Goal: Task Accomplishment & Management: Manage account settings

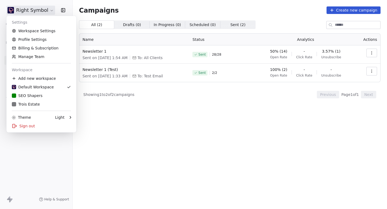
click at [44, 11] on html "Right Symbol Contacts People Marketing Workflows Campaigns Sales Pipelines Sequ…" at bounding box center [193, 104] width 387 height 209
click at [40, 96] on div "SEO Shapers" at bounding box center [27, 95] width 31 height 5
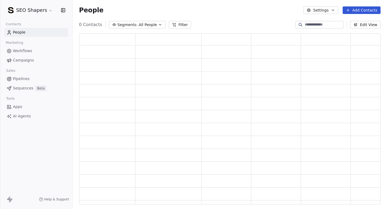
scroll to position [171, 301]
click at [28, 59] on span "Campaigns" at bounding box center [23, 60] width 21 height 6
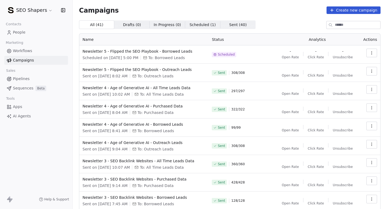
scroll to position [14, 0]
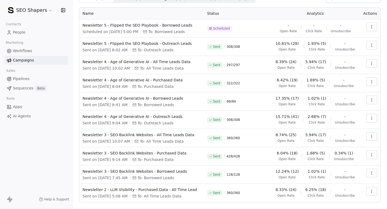
click at [247, 67] on div "Sent 297 / 297" at bounding box center [237, 65] width 61 height 12
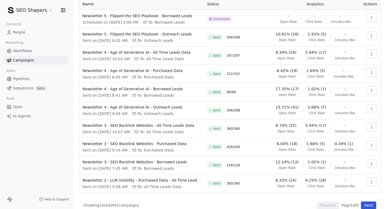
scroll to position [42, 0]
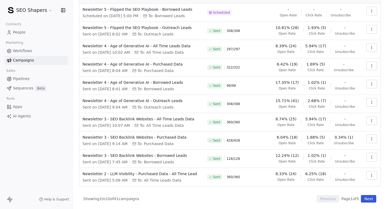
click at [371, 28] on icon "button" at bounding box center [371, 29] width 4 height 4
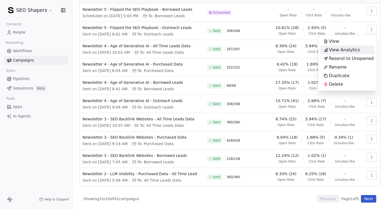
click at [353, 52] on span "View Analytics" at bounding box center [344, 50] width 31 height 6
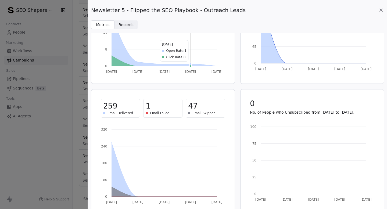
scroll to position [86, 0]
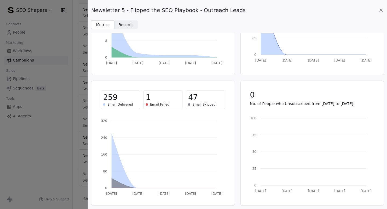
click at [382, 9] on icon at bounding box center [380, 10] width 5 height 5
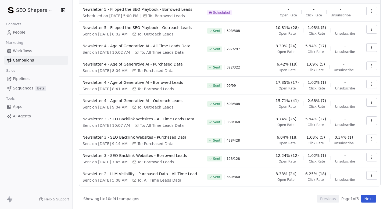
scroll to position [32, 0]
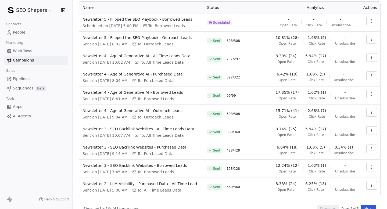
click at [375, 59] on button "button" at bounding box center [371, 57] width 11 height 9
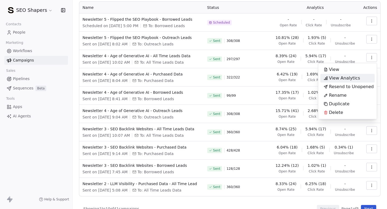
click at [342, 79] on span "View Analytics" at bounding box center [344, 78] width 31 height 6
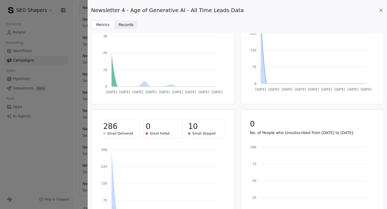
scroll to position [86, 0]
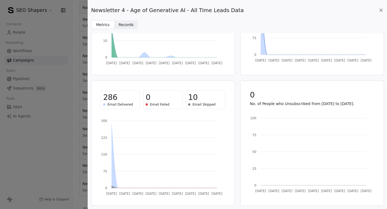
click at [385, 6] on div "Newsletter 4 - Age of Generative AI - All Time Leads Data Metrics Metrics Recor…" at bounding box center [237, 14] width 299 height 29
click at [380, 10] on icon at bounding box center [380, 10] width 5 height 5
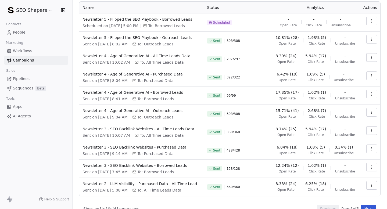
scroll to position [42, 0]
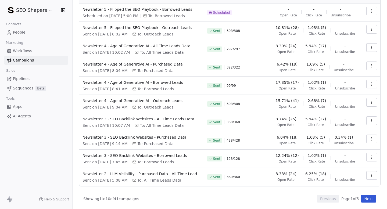
click at [374, 102] on button "button" at bounding box center [371, 102] width 11 height 9
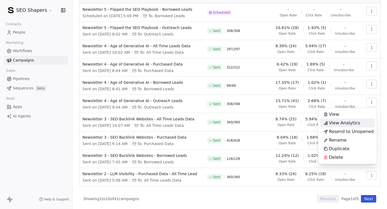
click at [344, 121] on span "View Analytics" at bounding box center [344, 123] width 31 height 6
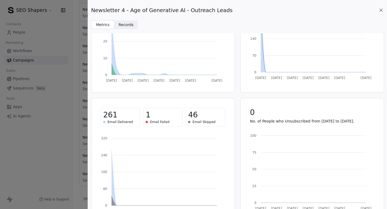
scroll to position [86, 0]
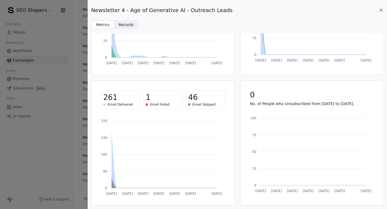
click at [151, 104] on span "Email Failed" at bounding box center [159, 104] width 19 height 4
click at [135, 19] on div "Newsletter 4 - Age of Generative AI - Outreach Leads Metrics Metrics Records Re…" at bounding box center [237, 14] width 299 height 29
click at [126, 24] on span "Records" at bounding box center [125, 25] width 15 height 6
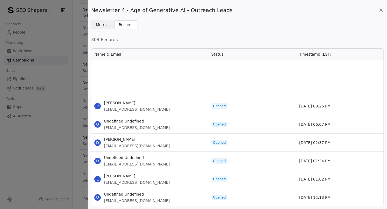
scroll to position [310, 0]
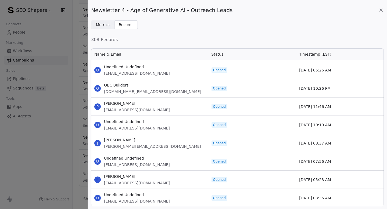
click at [379, 8] on icon at bounding box center [380, 10] width 5 height 5
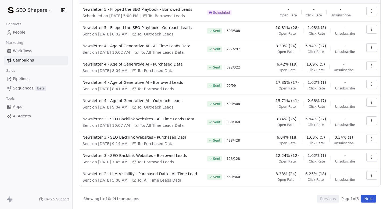
click at [21, 47] on link "Workflows" at bounding box center [36, 50] width 64 height 9
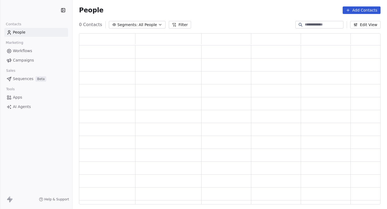
scroll to position [171, 301]
click at [42, 60] on link "Campaigns" at bounding box center [36, 60] width 64 height 9
